Goal: Transaction & Acquisition: Subscribe to service/newsletter

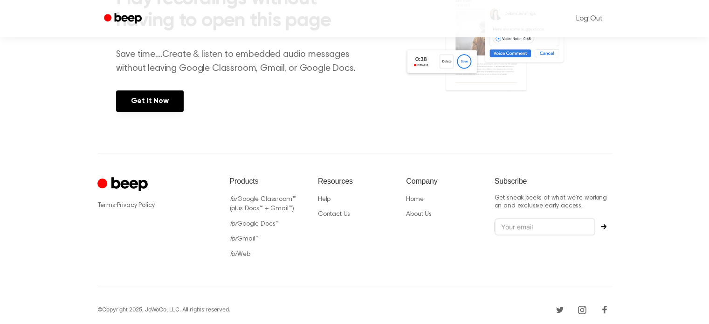
scroll to position [226, 0]
click at [560, 220] on input "email" at bounding box center [545, 227] width 101 height 18
click at [603, 227] on icon "Subscribe" at bounding box center [604, 226] width 6 height 6
click at [566, 220] on input "email" at bounding box center [545, 227] width 101 height 18
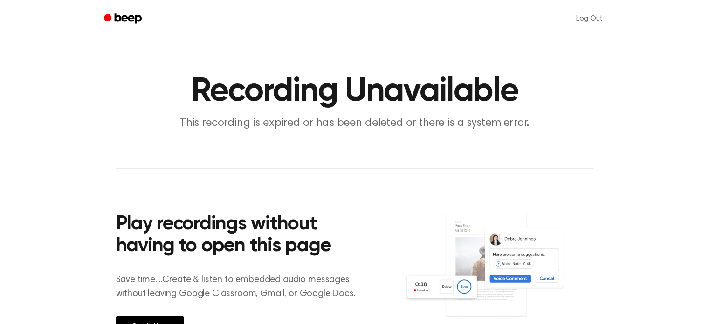
scroll to position [47, 0]
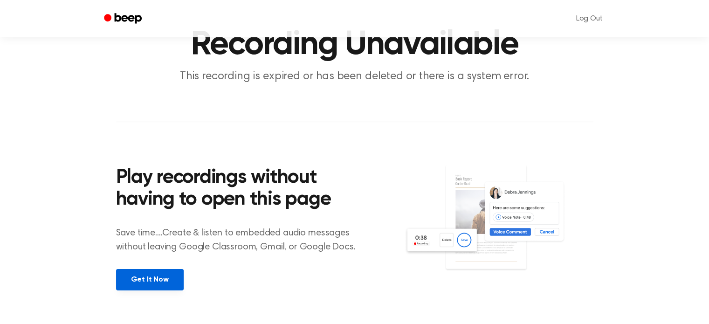
type input "binyominunger@gmail.com"
click at [152, 281] on link "Get It Now" at bounding box center [150, 279] width 68 height 21
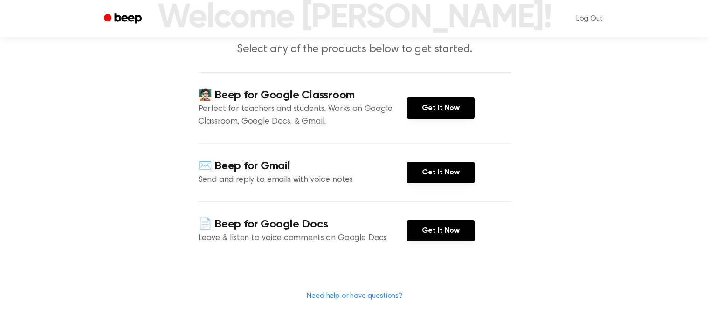
scroll to position [140, 0]
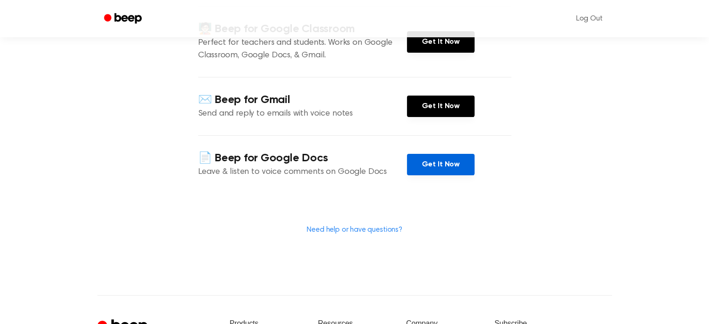
click at [441, 166] on link "Get It Now" at bounding box center [441, 164] width 68 height 21
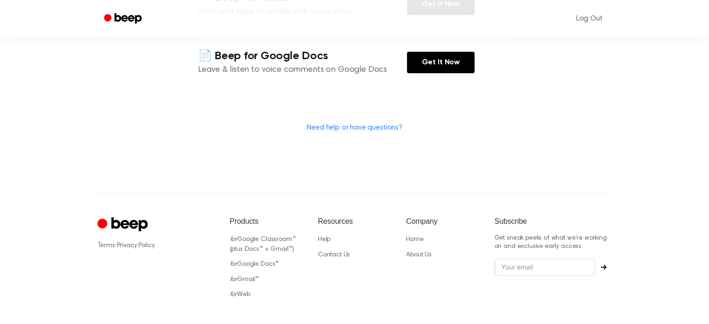
scroll to position [282, 0]
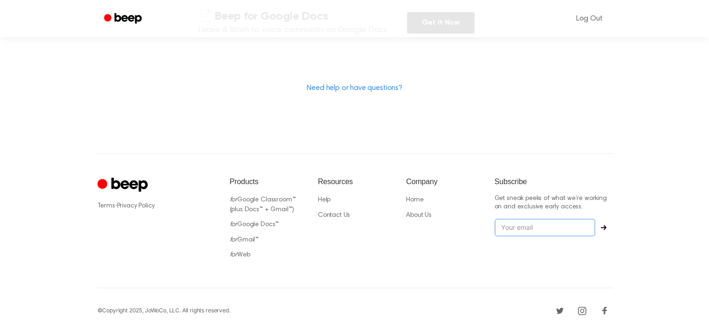
click at [521, 225] on input "email" at bounding box center [545, 228] width 101 height 18
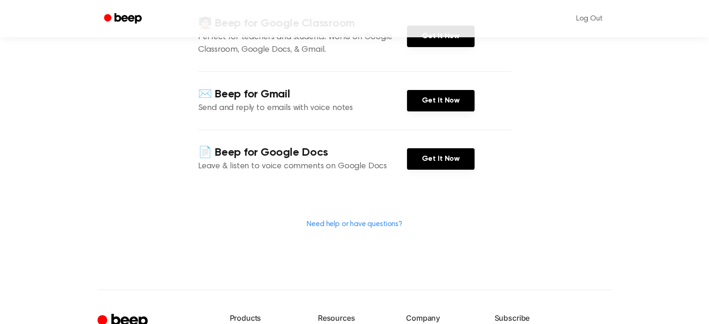
scroll to position [140, 0]
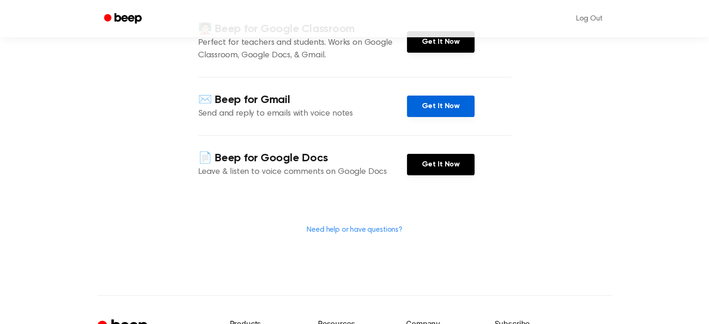
click at [429, 106] on link "Get It Now" at bounding box center [441, 106] width 68 height 21
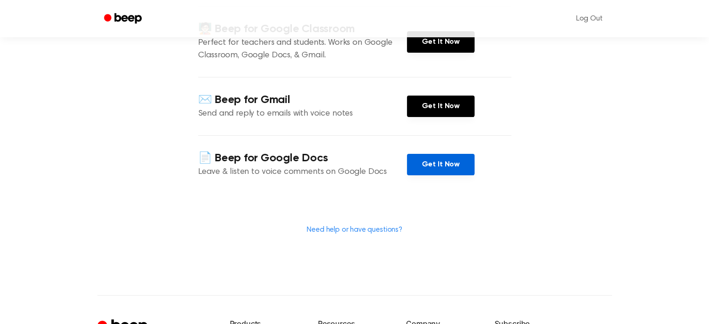
click at [436, 170] on link "Get It Now" at bounding box center [441, 164] width 68 height 21
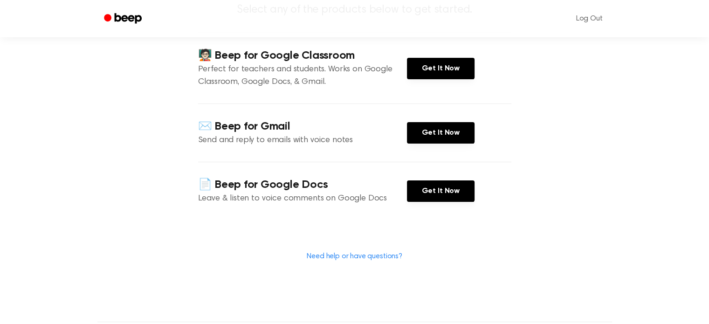
scroll to position [0, 0]
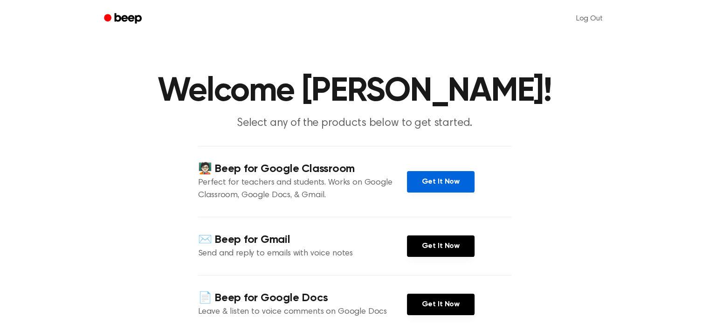
click at [448, 178] on link "Get It Now" at bounding box center [441, 181] width 68 height 21
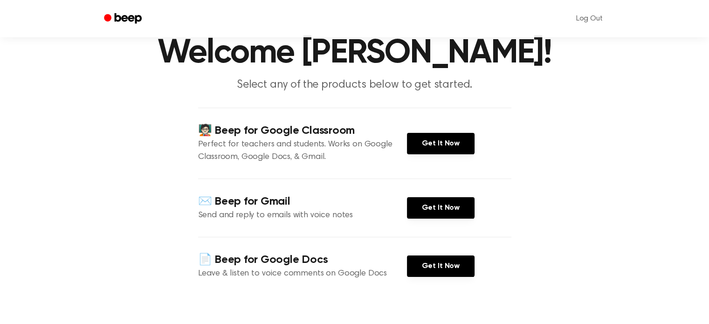
scroll to position [95, 0]
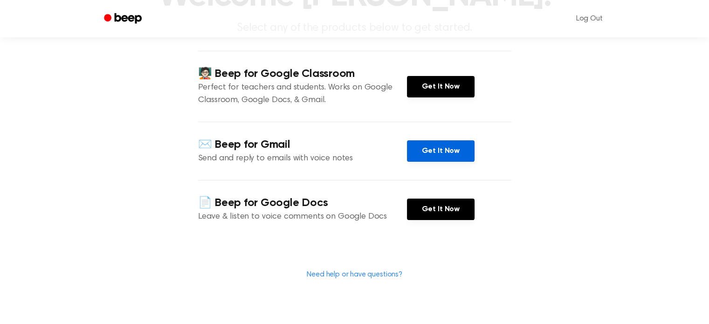
click at [427, 151] on link "Get It Now" at bounding box center [441, 150] width 68 height 21
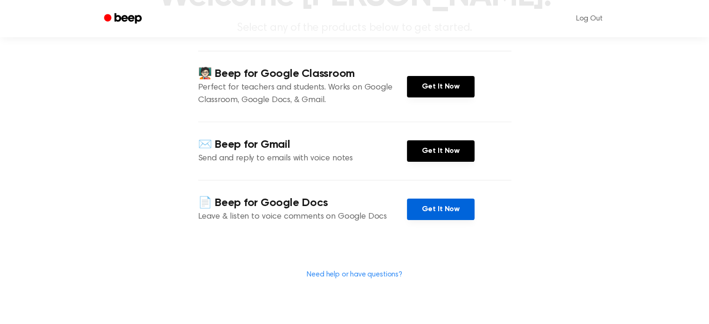
click at [424, 206] on link "Get It Now" at bounding box center [441, 209] width 68 height 21
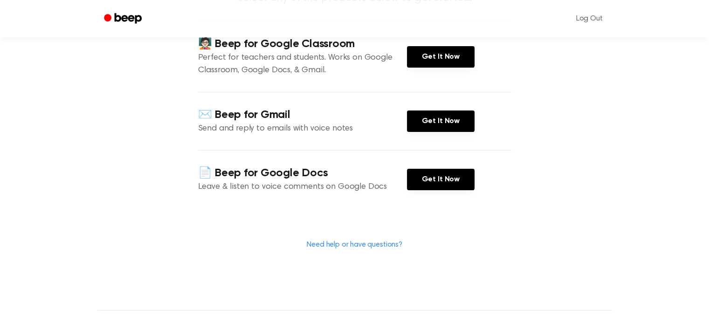
scroll to position [0, 0]
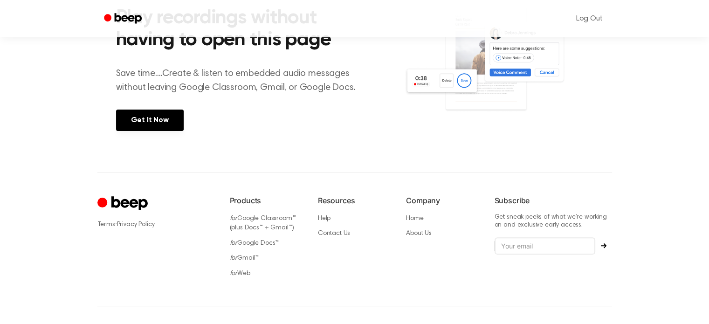
scroll to position [226, 0]
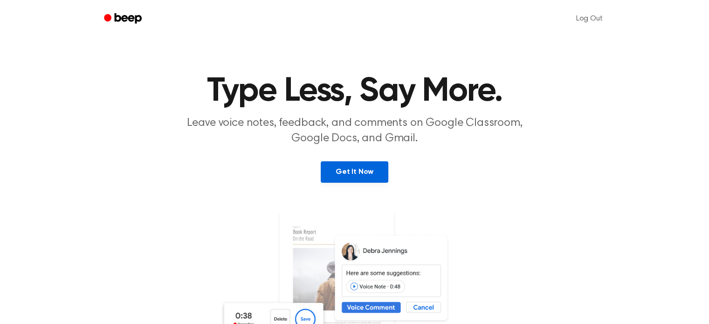
click at [353, 171] on link "Get It Now" at bounding box center [355, 171] width 68 height 21
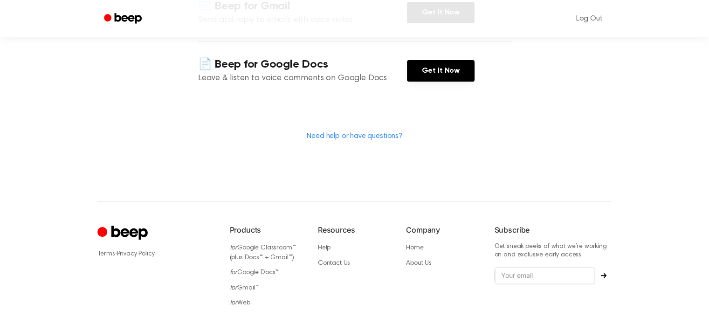
scroll to position [282, 0]
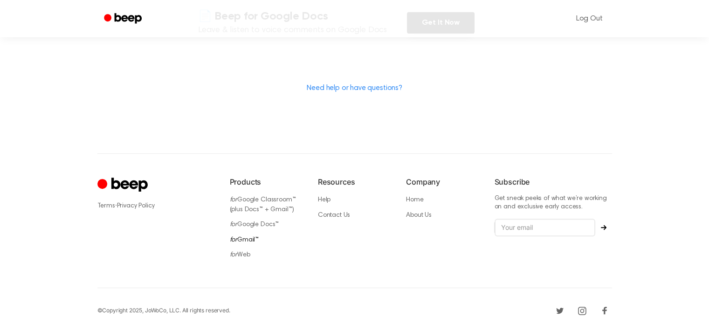
click at [243, 237] on link "for Gmail™" at bounding box center [244, 240] width 29 height 7
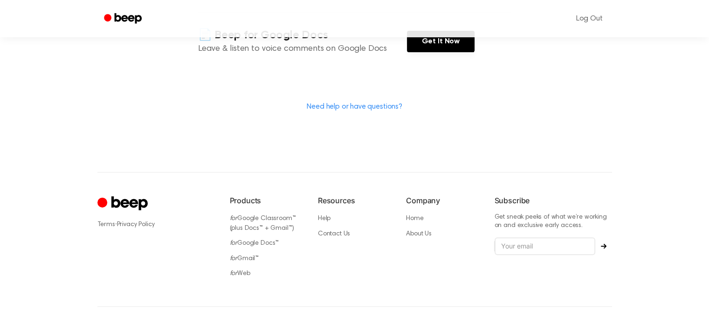
scroll to position [280, 0]
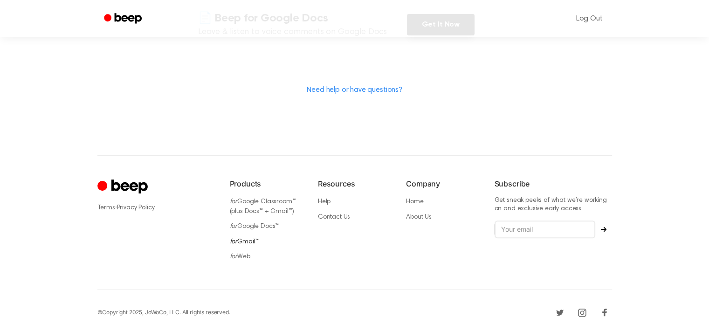
click at [251, 239] on link "for Gmail™" at bounding box center [244, 242] width 29 height 7
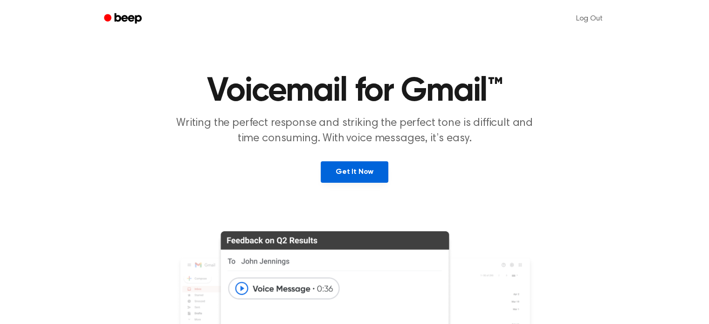
click at [356, 175] on link "Get It Now" at bounding box center [355, 171] width 68 height 21
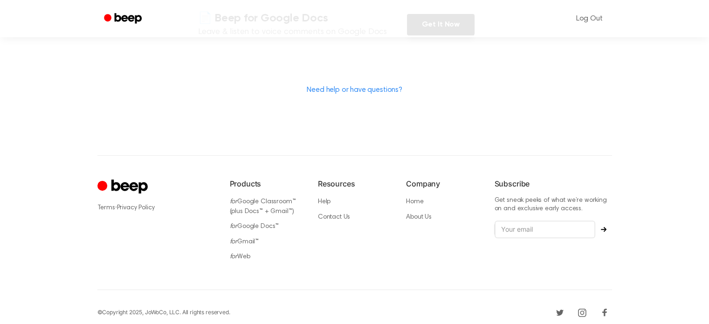
scroll to position [282, 0]
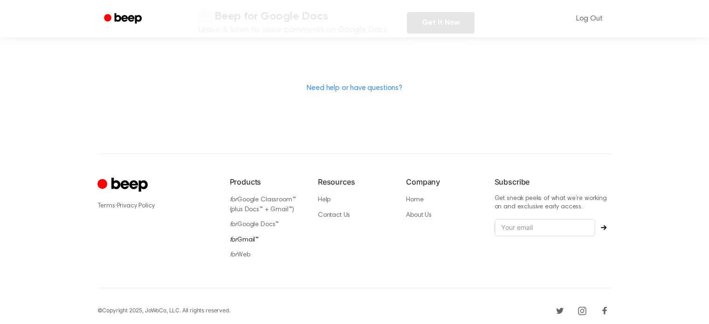
click at [235, 237] on icon "for" at bounding box center [234, 240] width 8 height 7
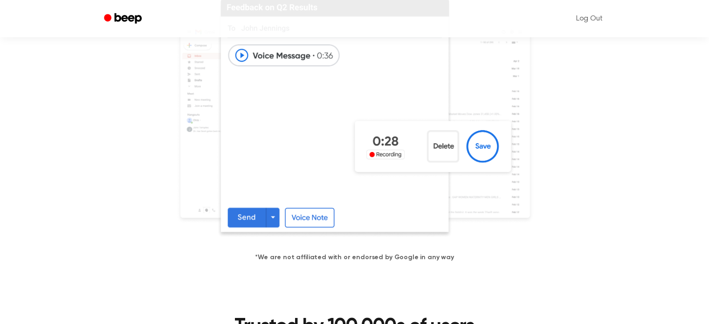
scroll to position [280, 0]
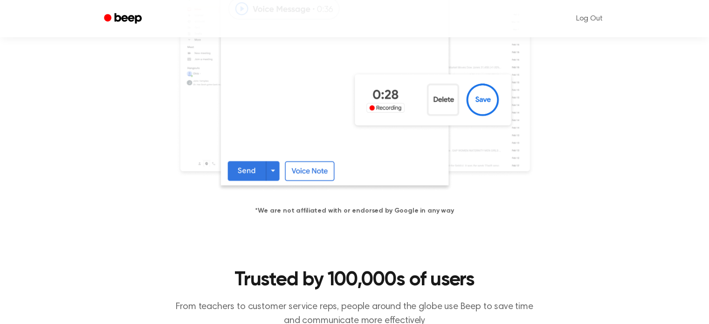
click at [479, 98] on img at bounding box center [355, 71] width 358 height 240
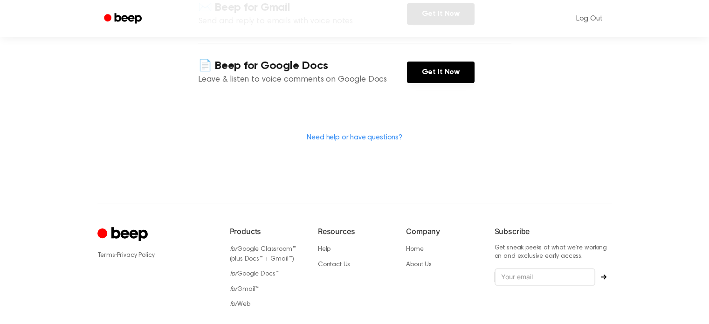
scroll to position [233, 0]
click at [242, 285] on link "for Gmail™" at bounding box center [244, 288] width 29 height 7
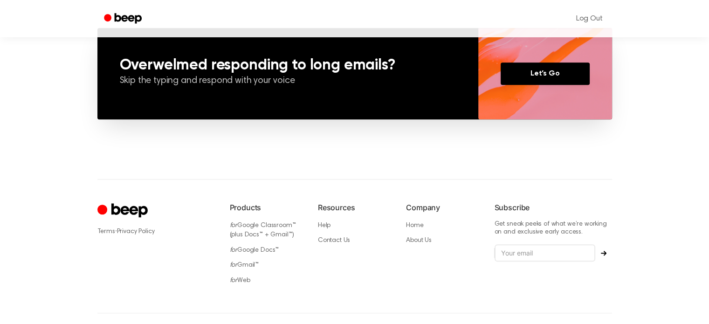
scroll to position [808, 0]
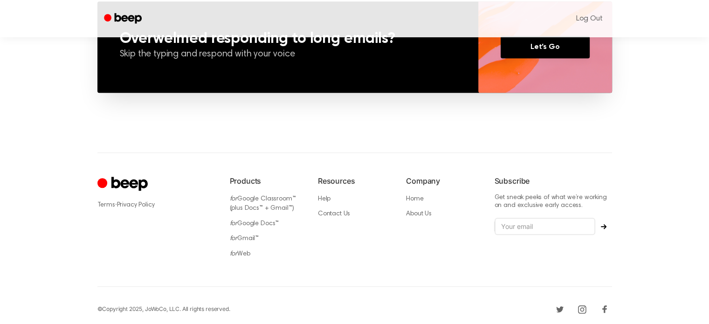
drag, startPoint x: 520, startPoint y: 216, endPoint x: 513, endPoint y: 235, distance: 19.5
click at [515, 230] on div "Subscribe Get sneak peeks of what we’re working on and exclusive early access." at bounding box center [554, 219] width 118 height 89
click at [509, 231] on input "email" at bounding box center [545, 227] width 101 height 18
click at [569, 229] on input "binyominunger@gmail.com" at bounding box center [545, 227] width 101 height 18
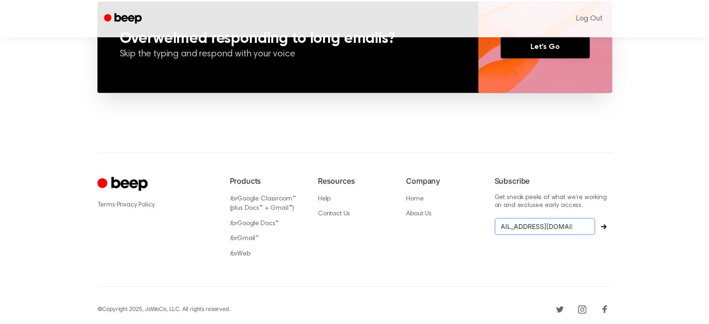
type input "binyominunger@gmail.com"
click at [604, 226] on icon "Subscribe" at bounding box center [604, 226] width 6 height 5
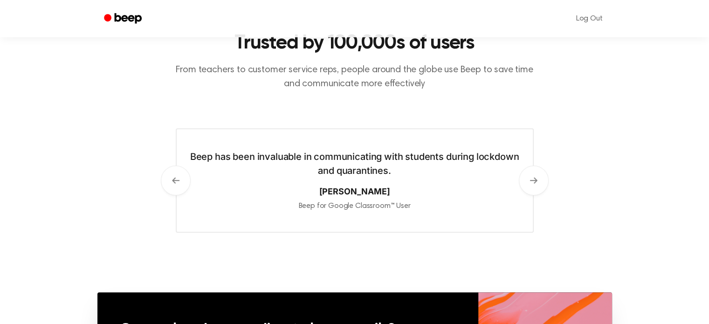
scroll to position [668, 0]
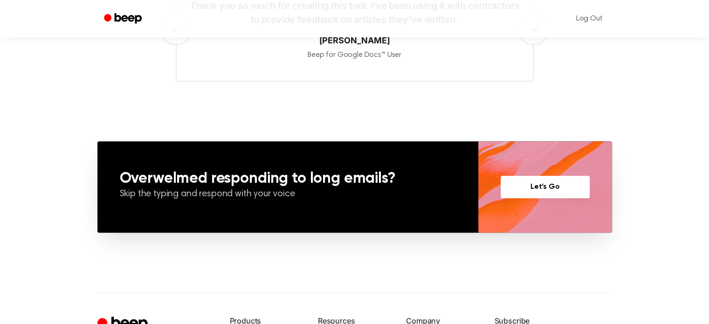
click at [535, 184] on link "Let’s Go" at bounding box center [545, 187] width 89 height 22
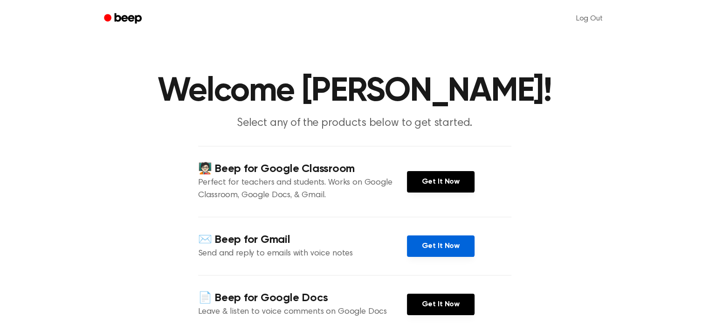
click at [439, 240] on link "Get It Now" at bounding box center [441, 246] width 68 height 21
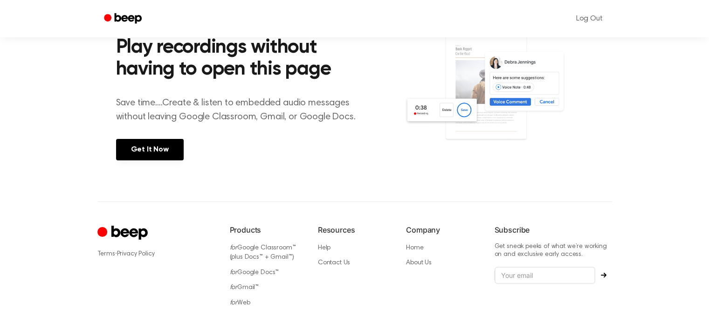
scroll to position [187, 0]
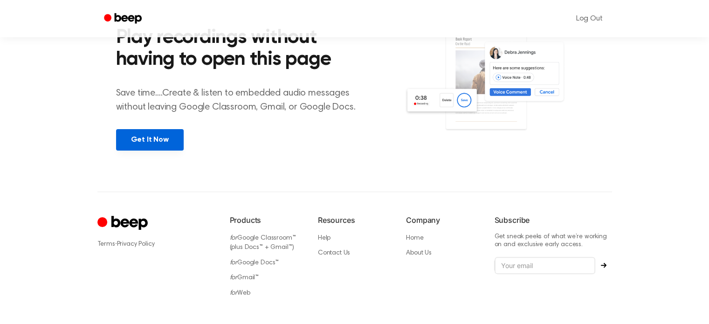
click at [147, 143] on link "Get It Now" at bounding box center [150, 139] width 68 height 21
